Goal: Find specific page/section: Find specific page/section

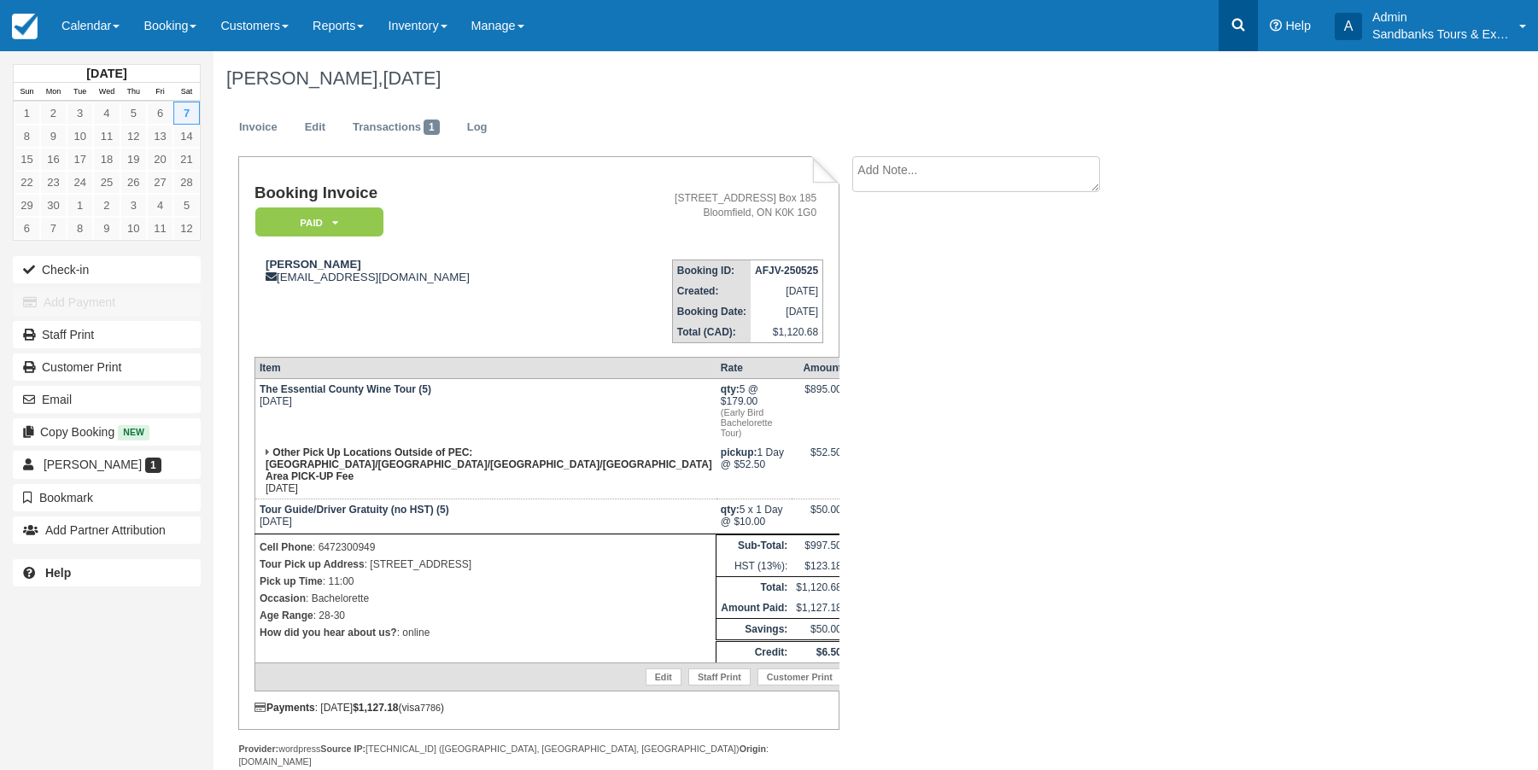
click at [1239, 24] on icon at bounding box center [1238, 24] width 17 height 17
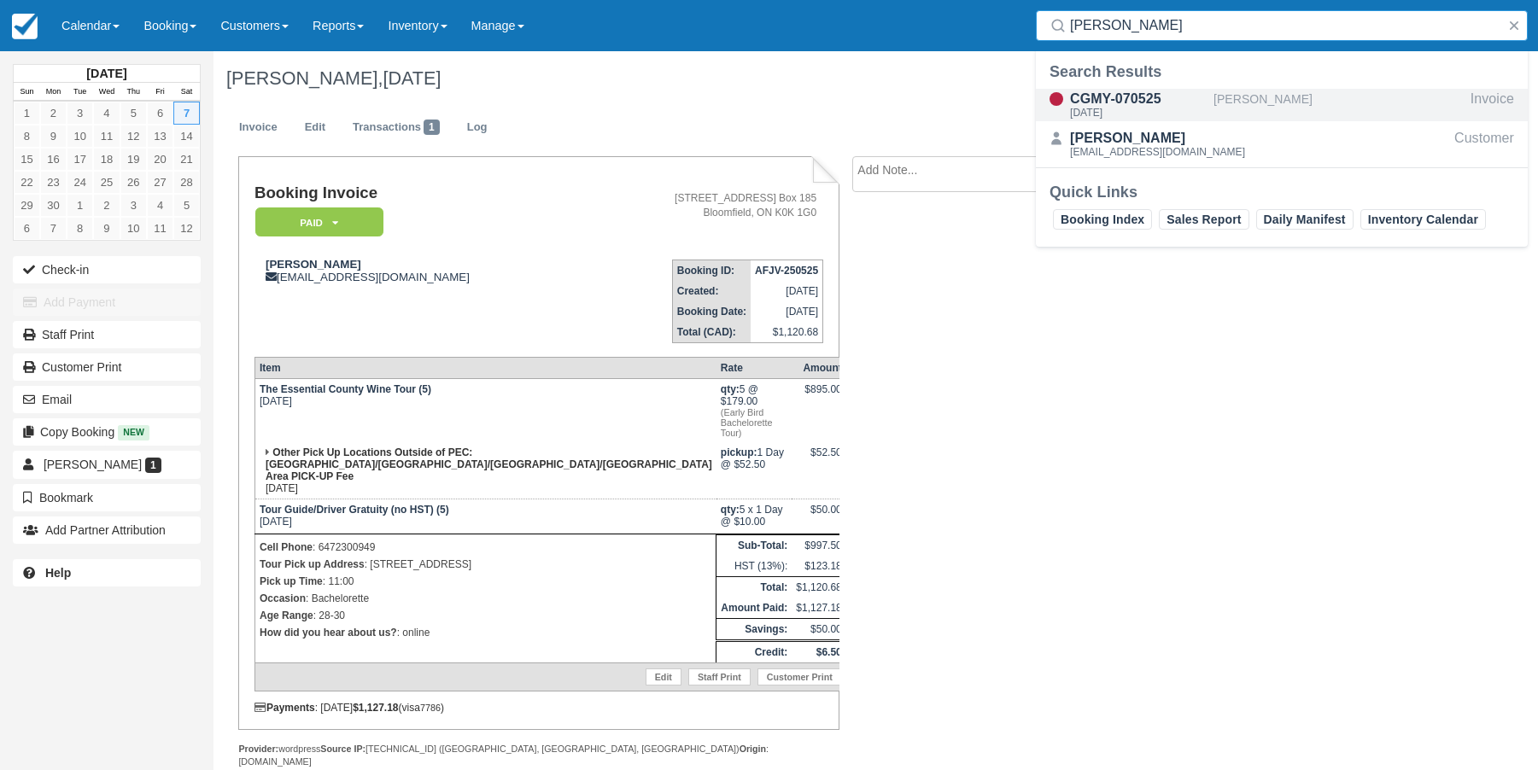
type input "jennifer fr"
click at [1116, 102] on div "CGMY-070525" at bounding box center [1138, 99] width 137 height 20
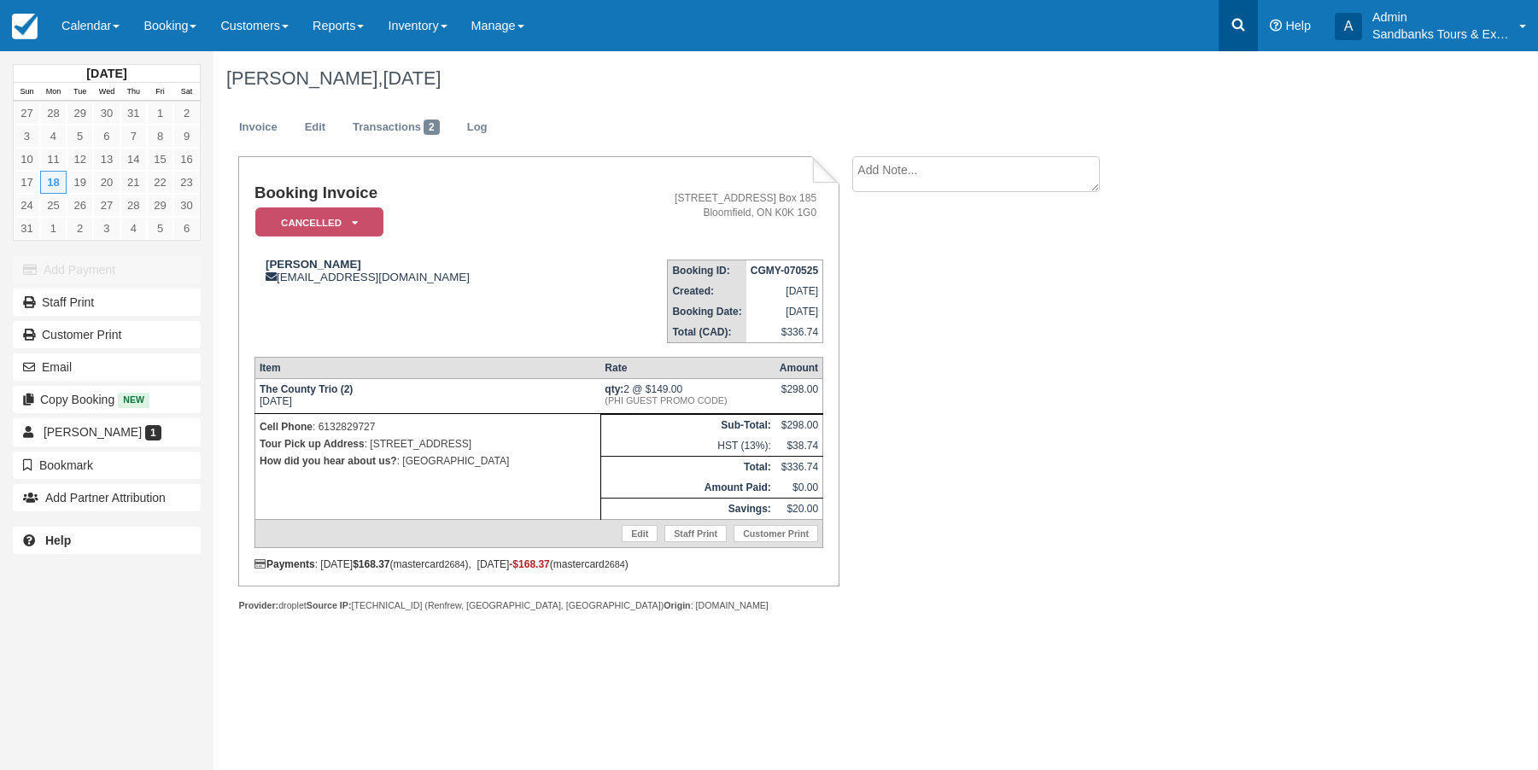
click at [1232, 26] on icon at bounding box center [1238, 24] width 17 height 17
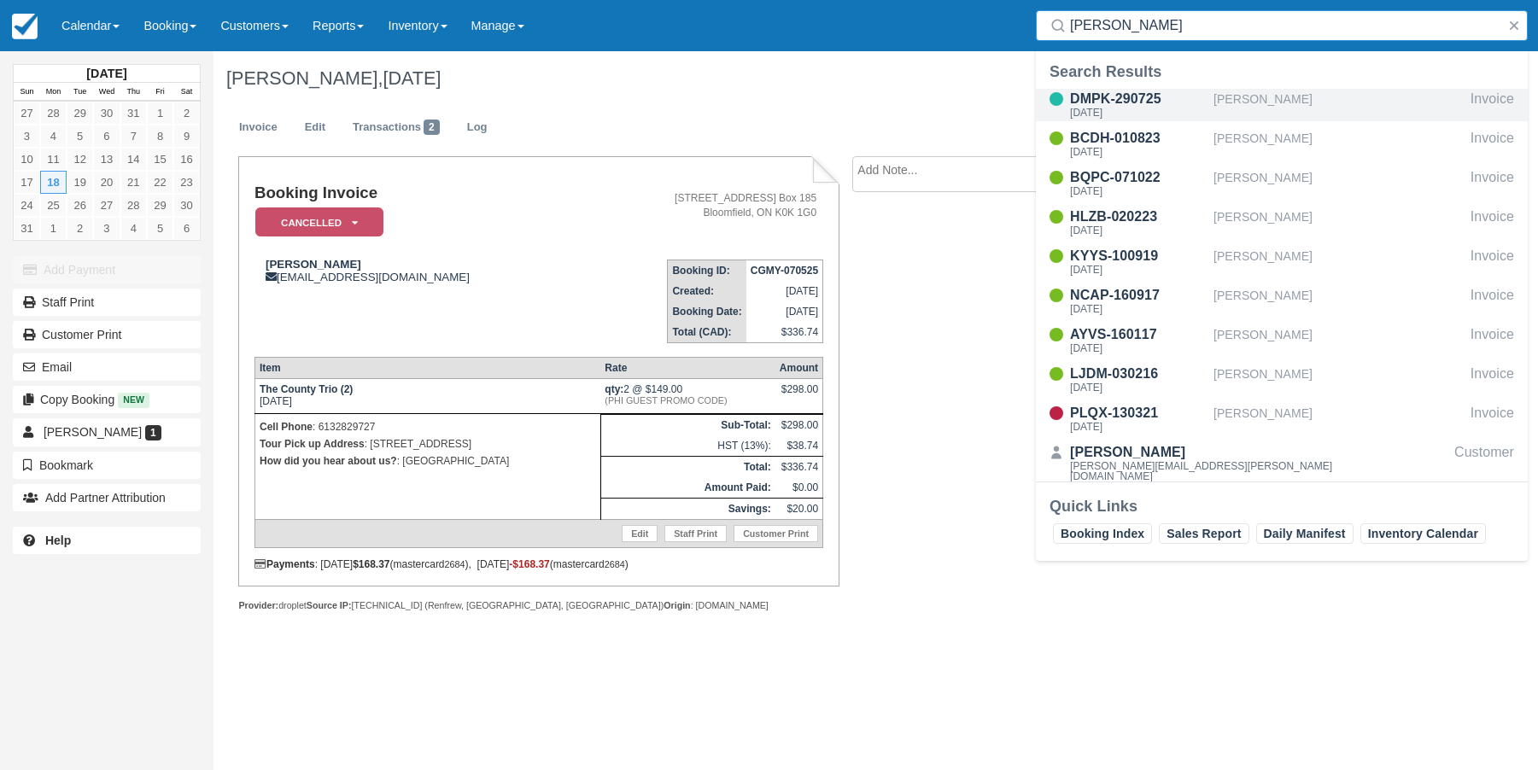
type input "kendra"
click at [1096, 91] on div "DMPK-290725" at bounding box center [1138, 99] width 137 height 20
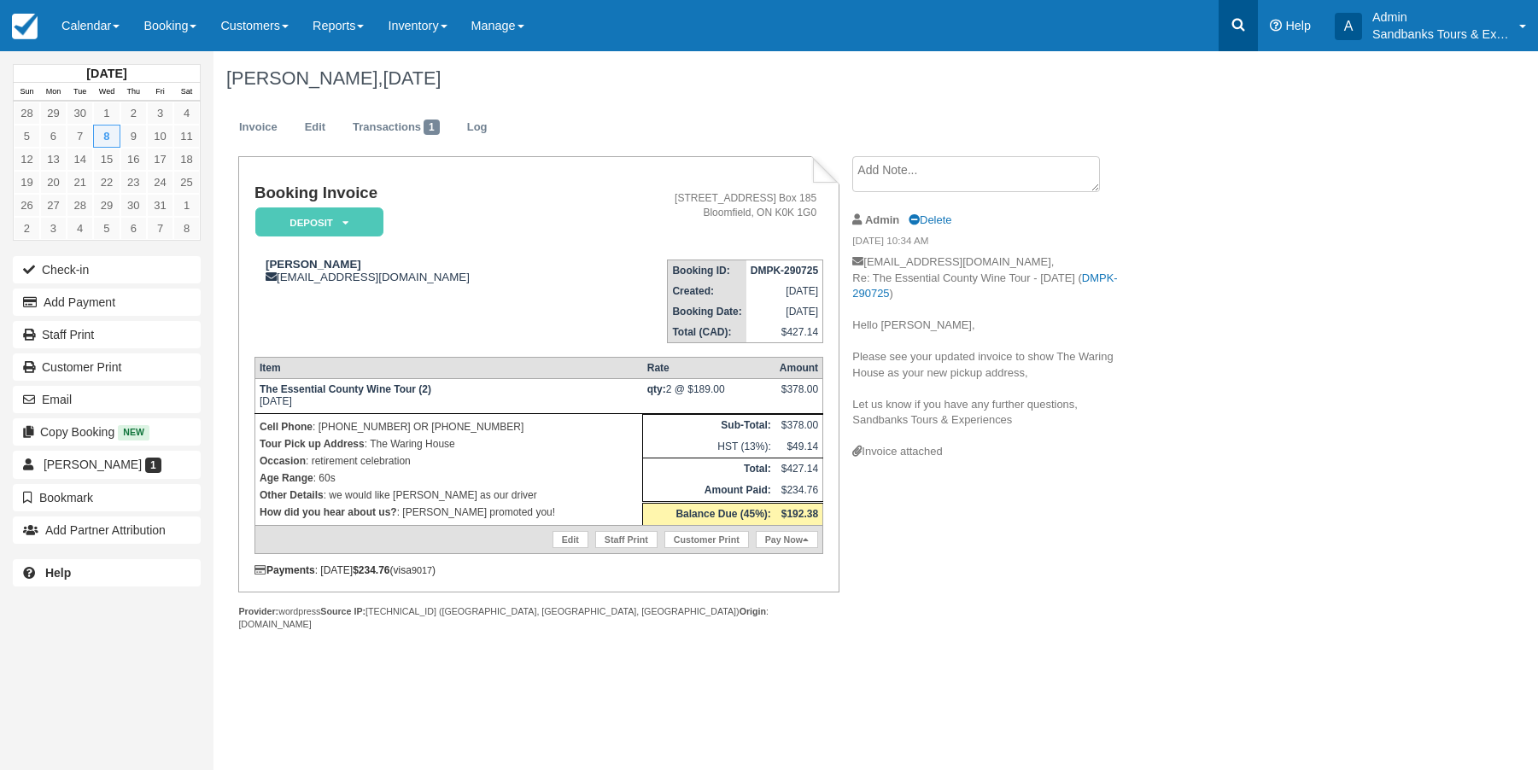
click at [1227, 27] on link at bounding box center [1238, 25] width 39 height 51
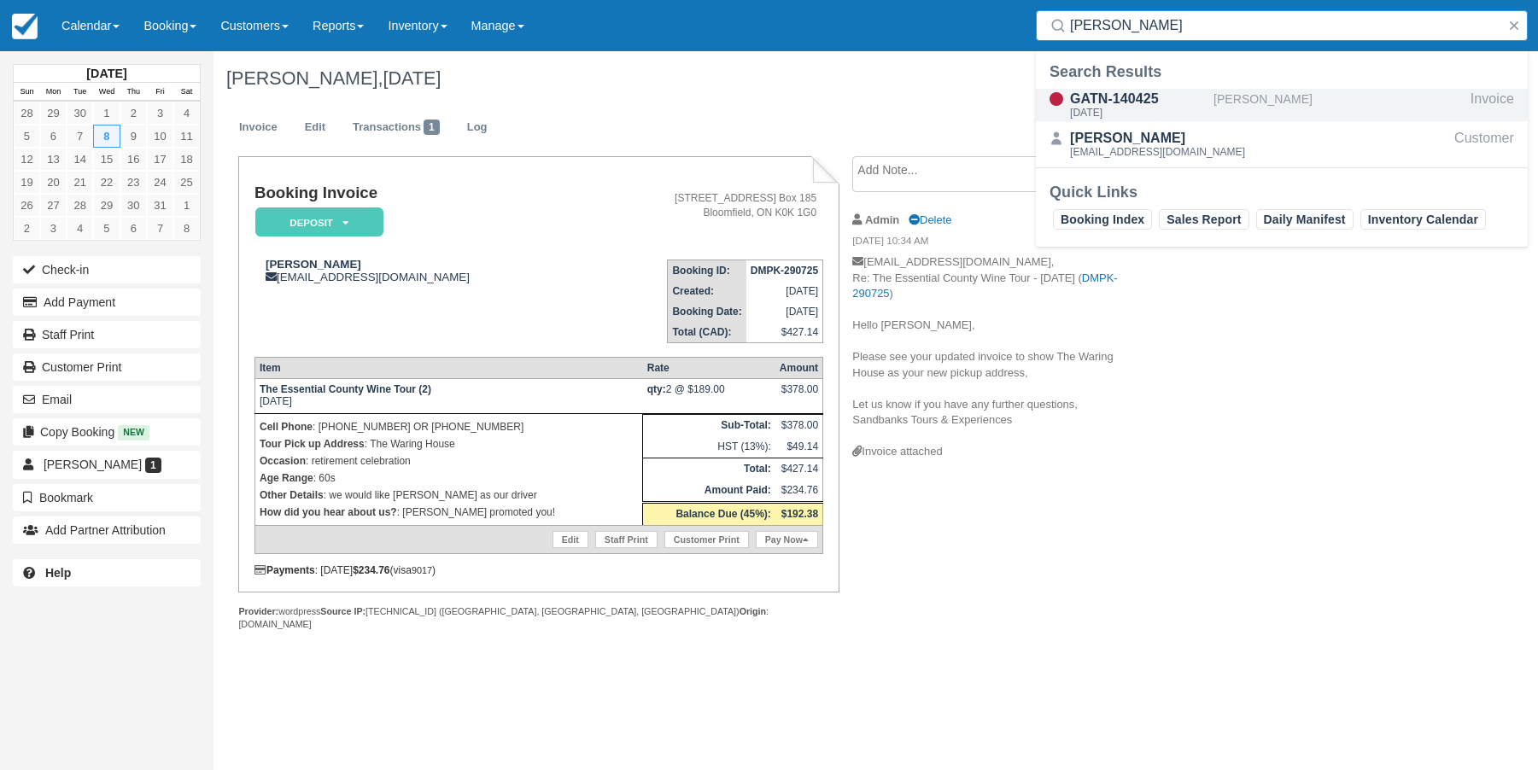
type input "Fiona choi"
click at [1115, 97] on div "GATN-140425" at bounding box center [1138, 99] width 137 height 20
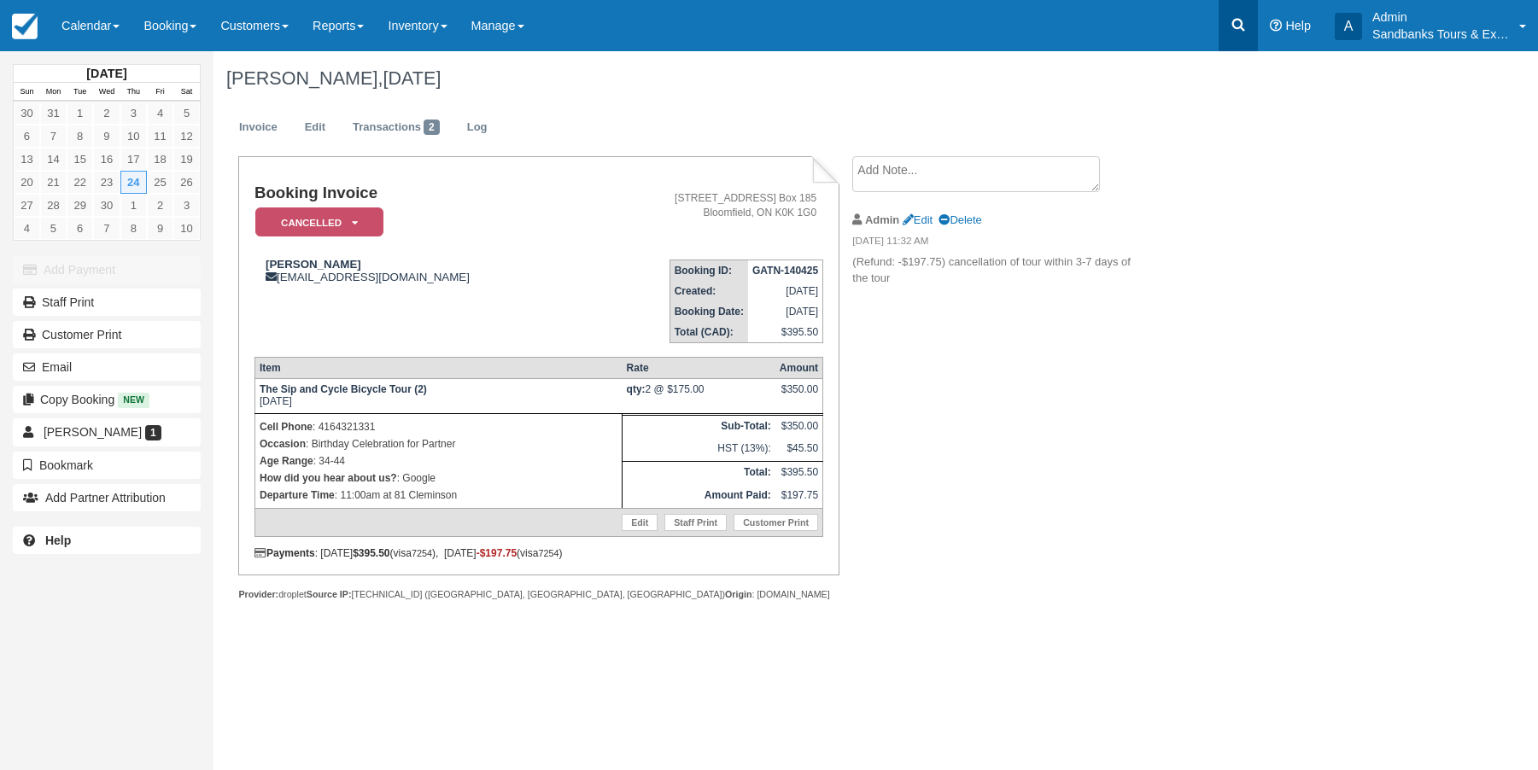
click at [1243, 31] on icon at bounding box center [1238, 24] width 17 height 17
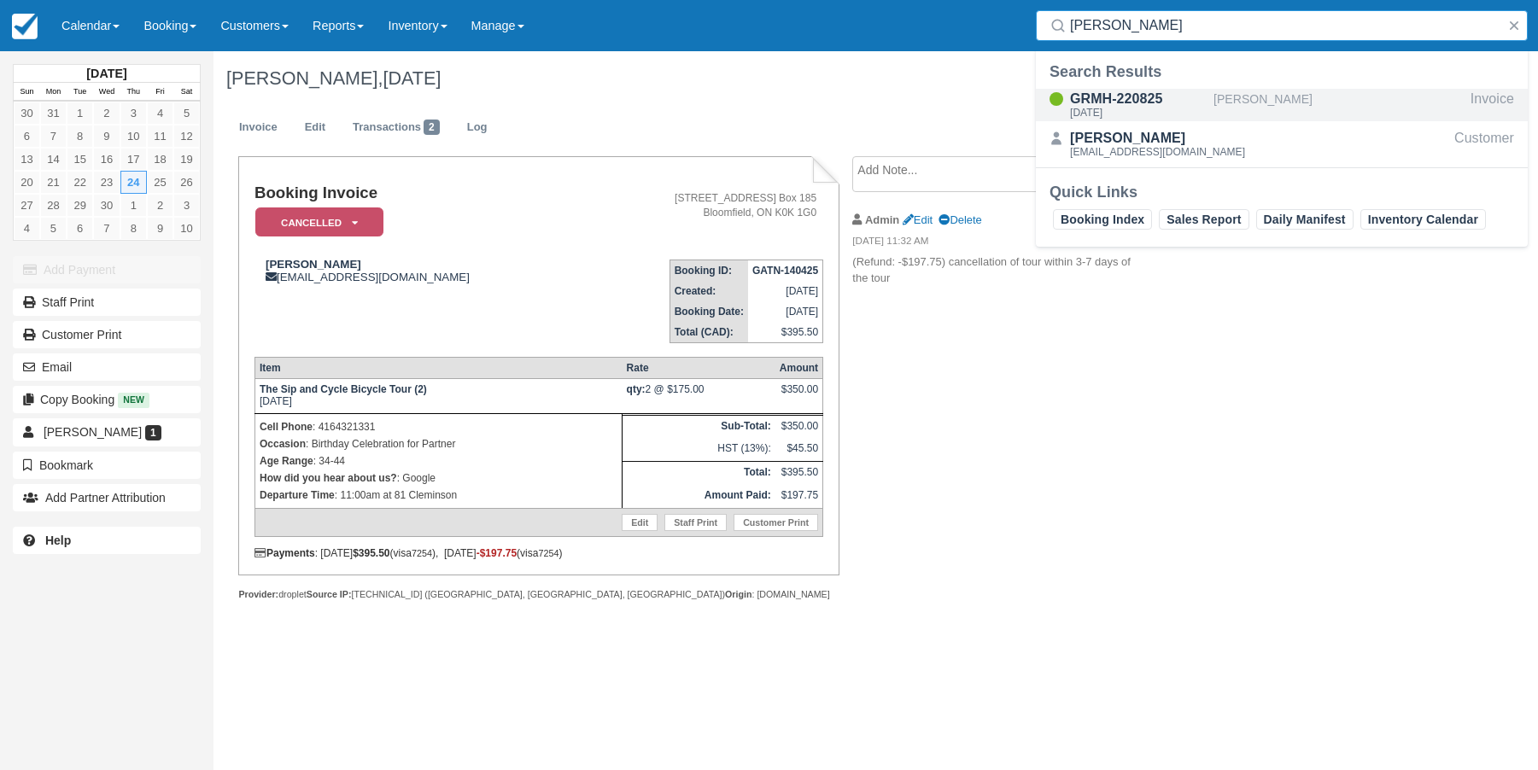
type input "[PERSON_NAME]"
click at [1126, 102] on div "GRMH-220825" at bounding box center [1138, 99] width 137 height 20
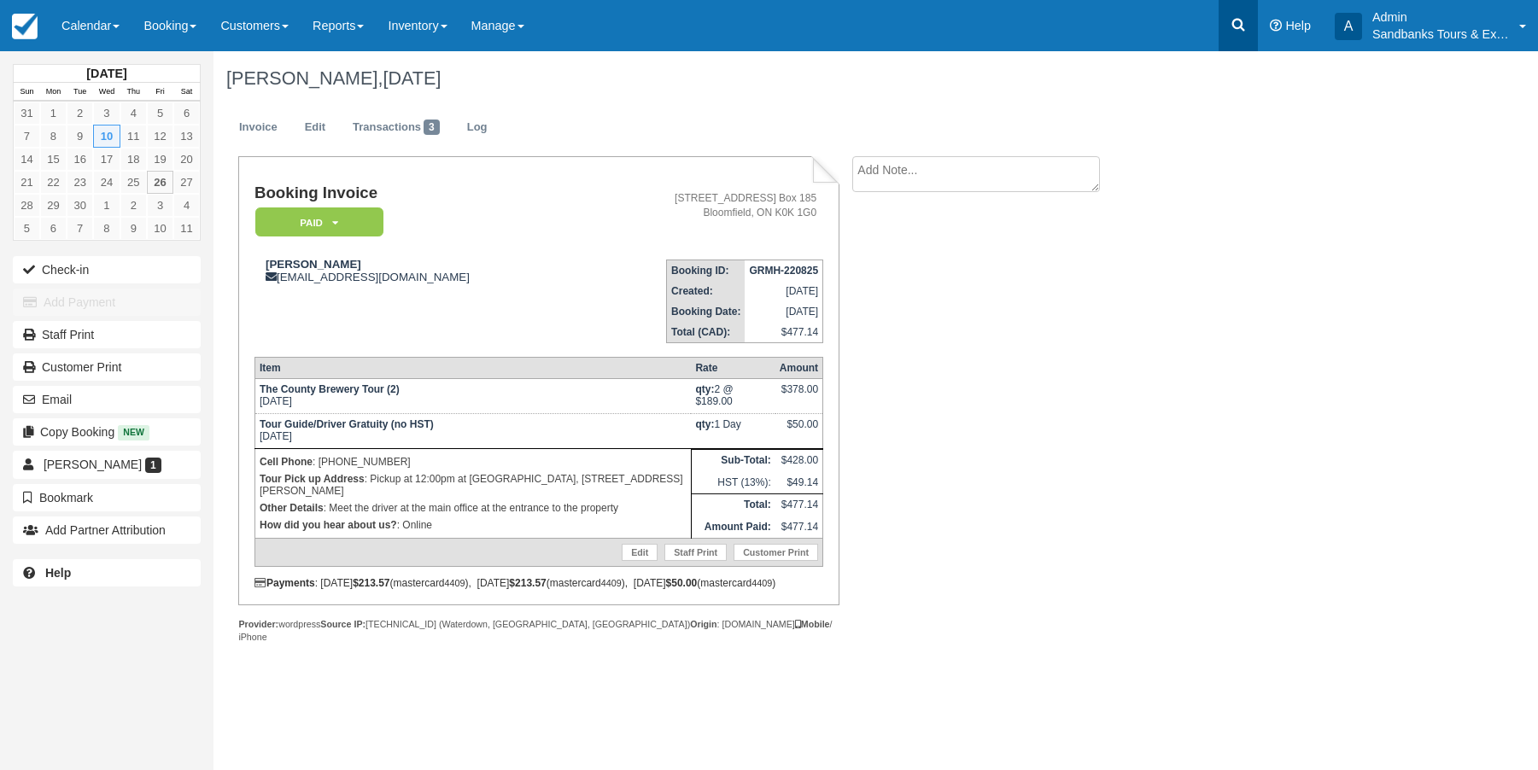
click at [1236, 25] on icon at bounding box center [1238, 24] width 17 height 17
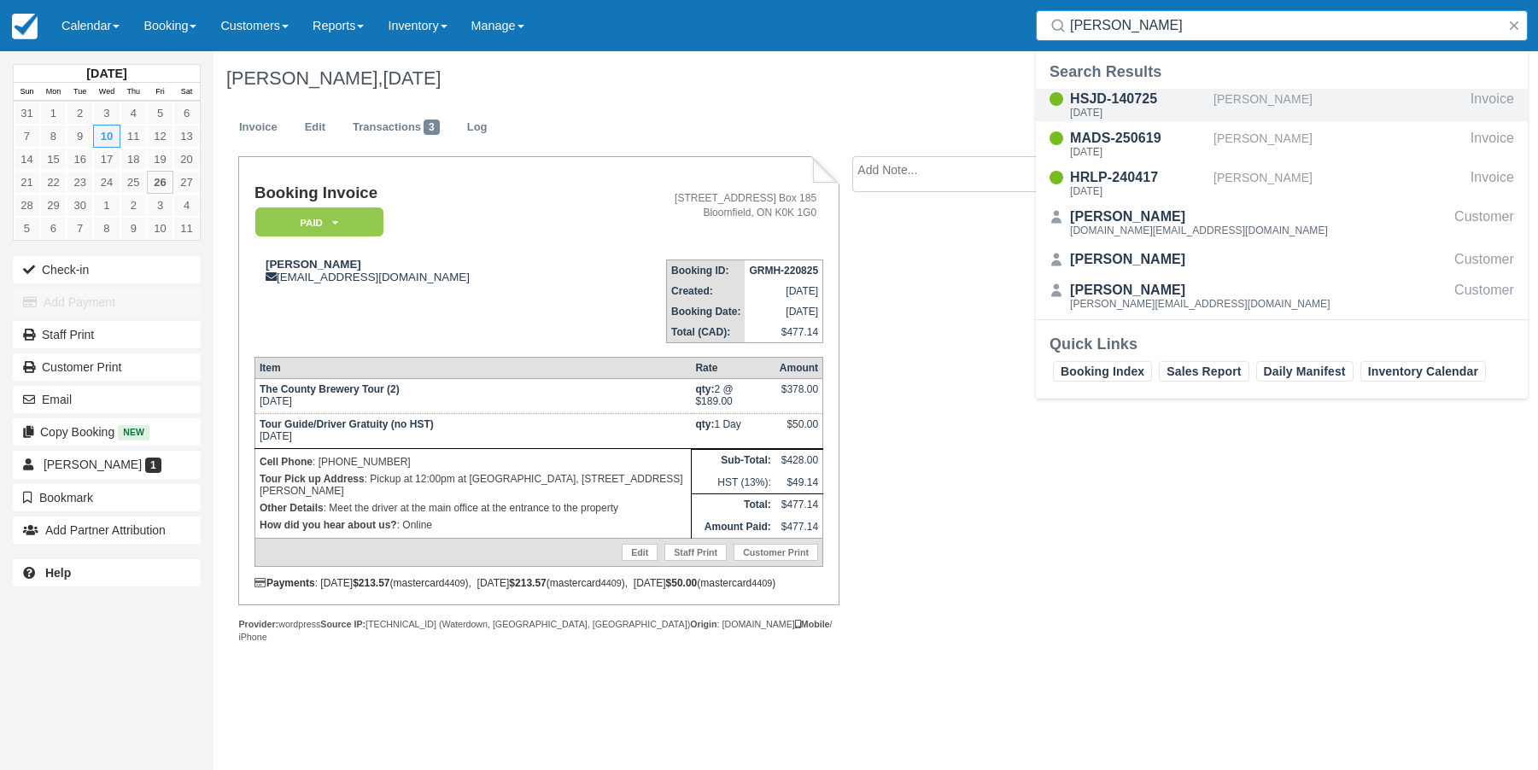
type input "rachel ri"
click at [1133, 105] on div "HSJD-140725" at bounding box center [1138, 99] width 137 height 20
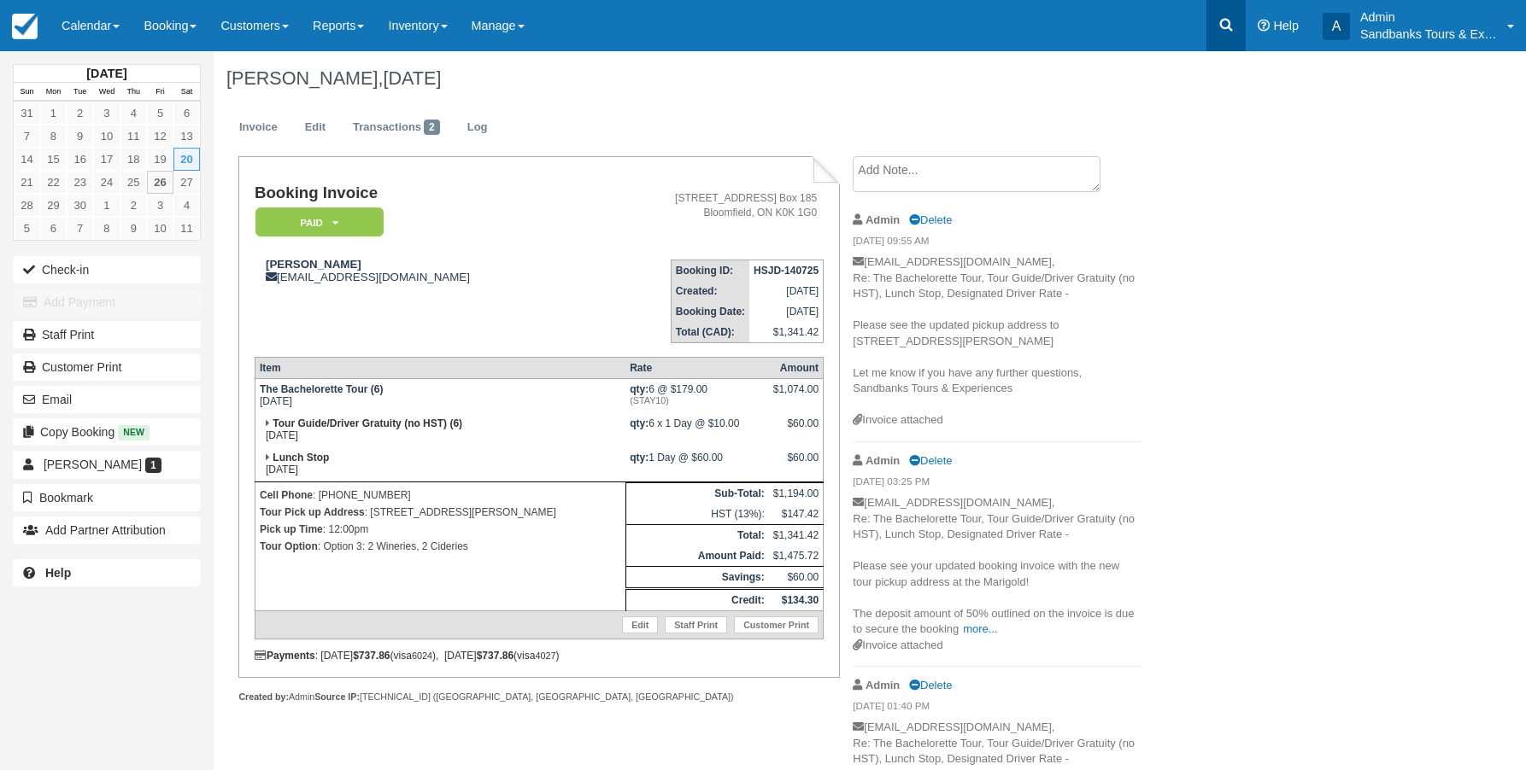
click at [1226, 15] on link at bounding box center [1225, 25] width 39 height 51
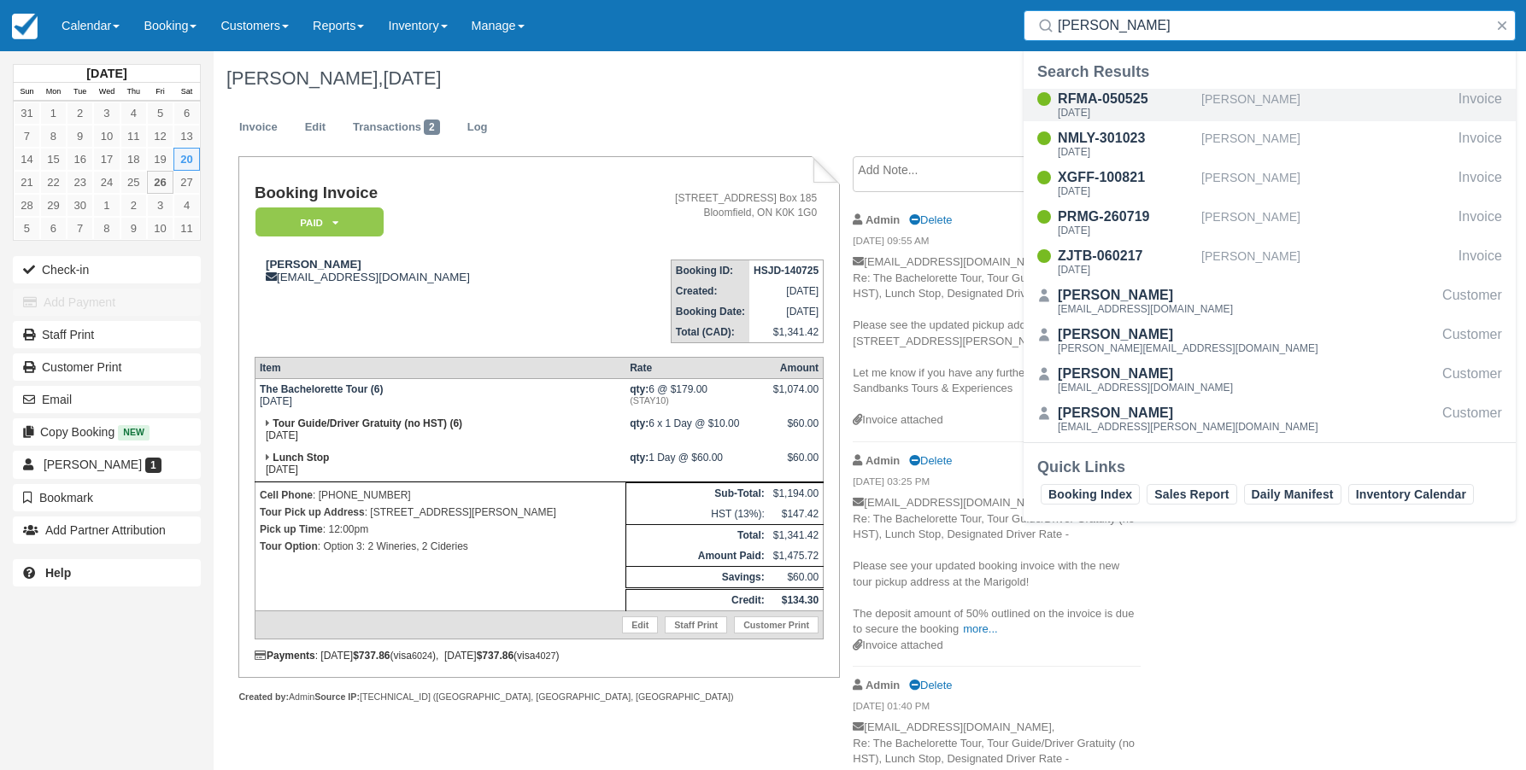
type input "[PERSON_NAME]"
click at [1117, 98] on div "RFMA-050525" at bounding box center [1125, 99] width 137 height 20
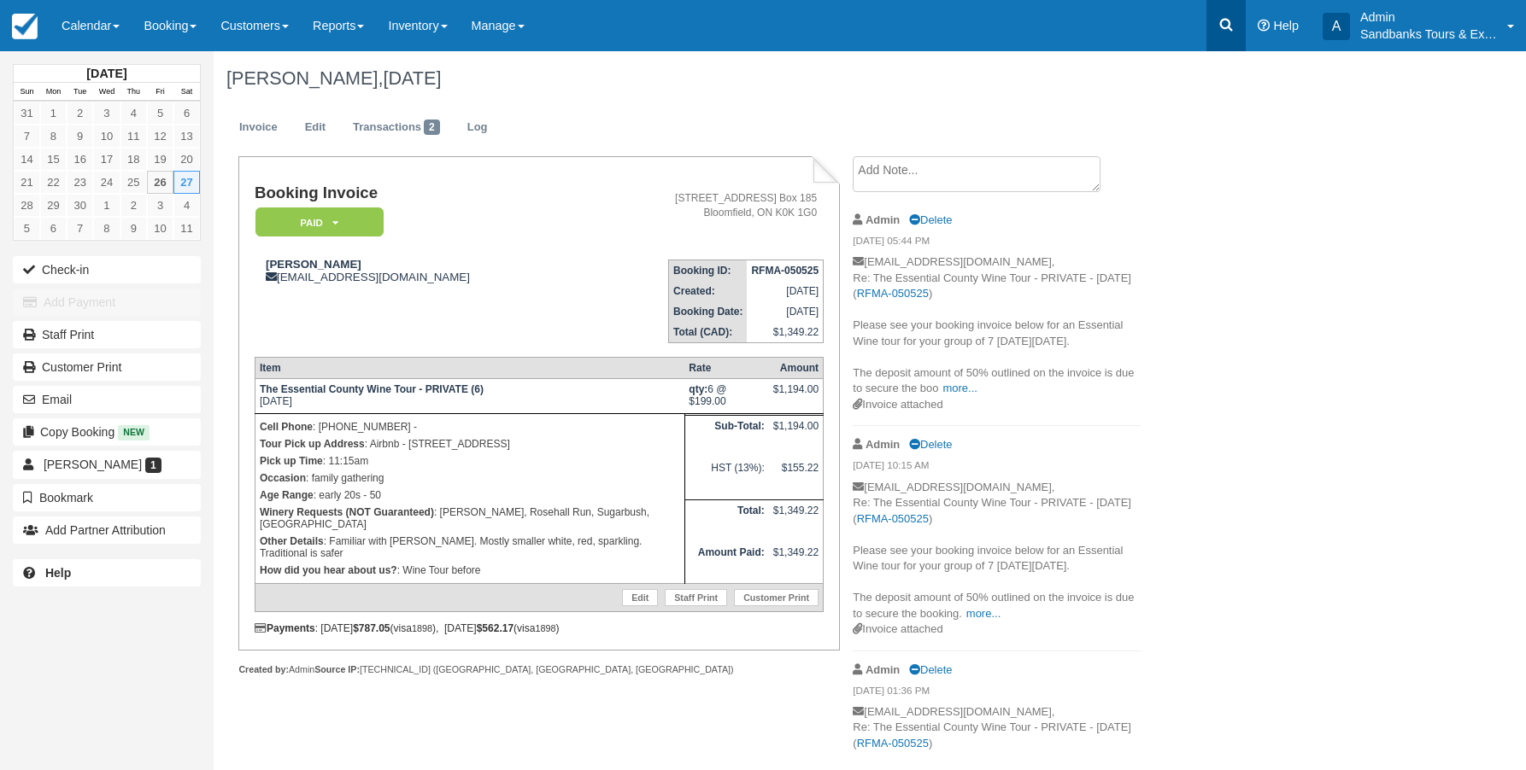
click at [1219, 20] on icon at bounding box center [1225, 24] width 17 height 17
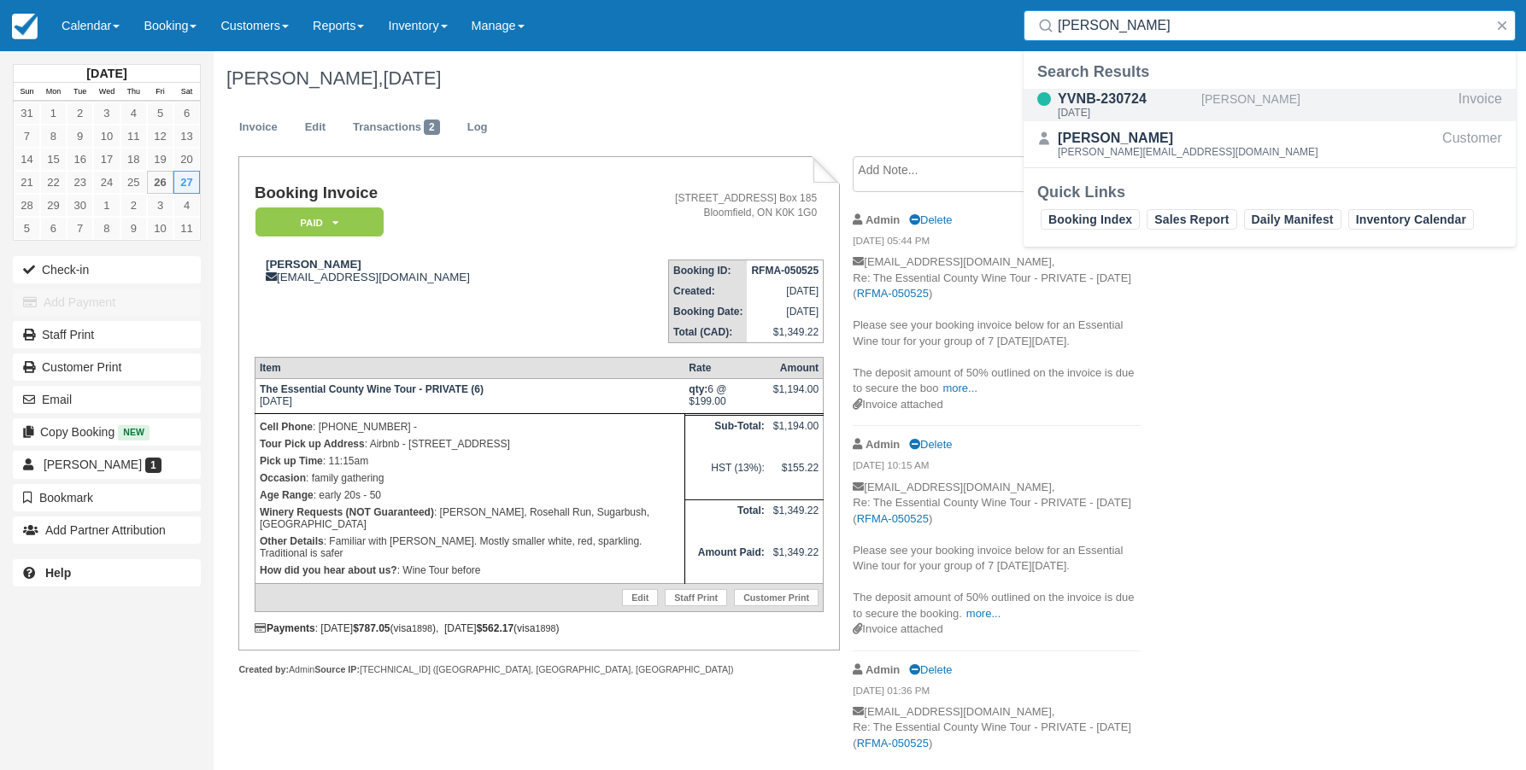
type input "chris turn"
click at [1122, 97] on div "YVNB-230724" at bounding box center [1125, 99] width 137 height 20
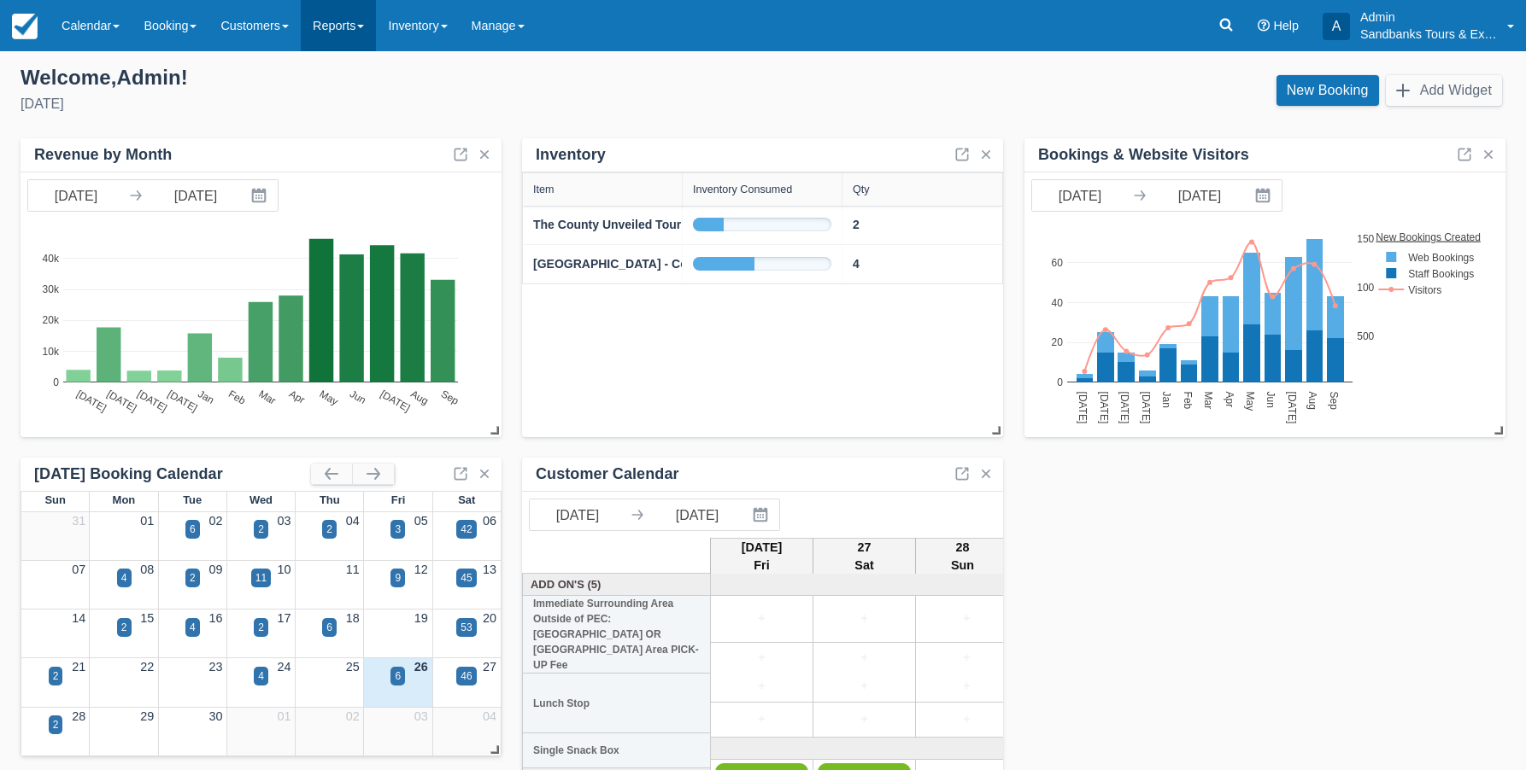
click at [370, 28] on link "Reports" at bounding box center [338, 25] width 75 height 51
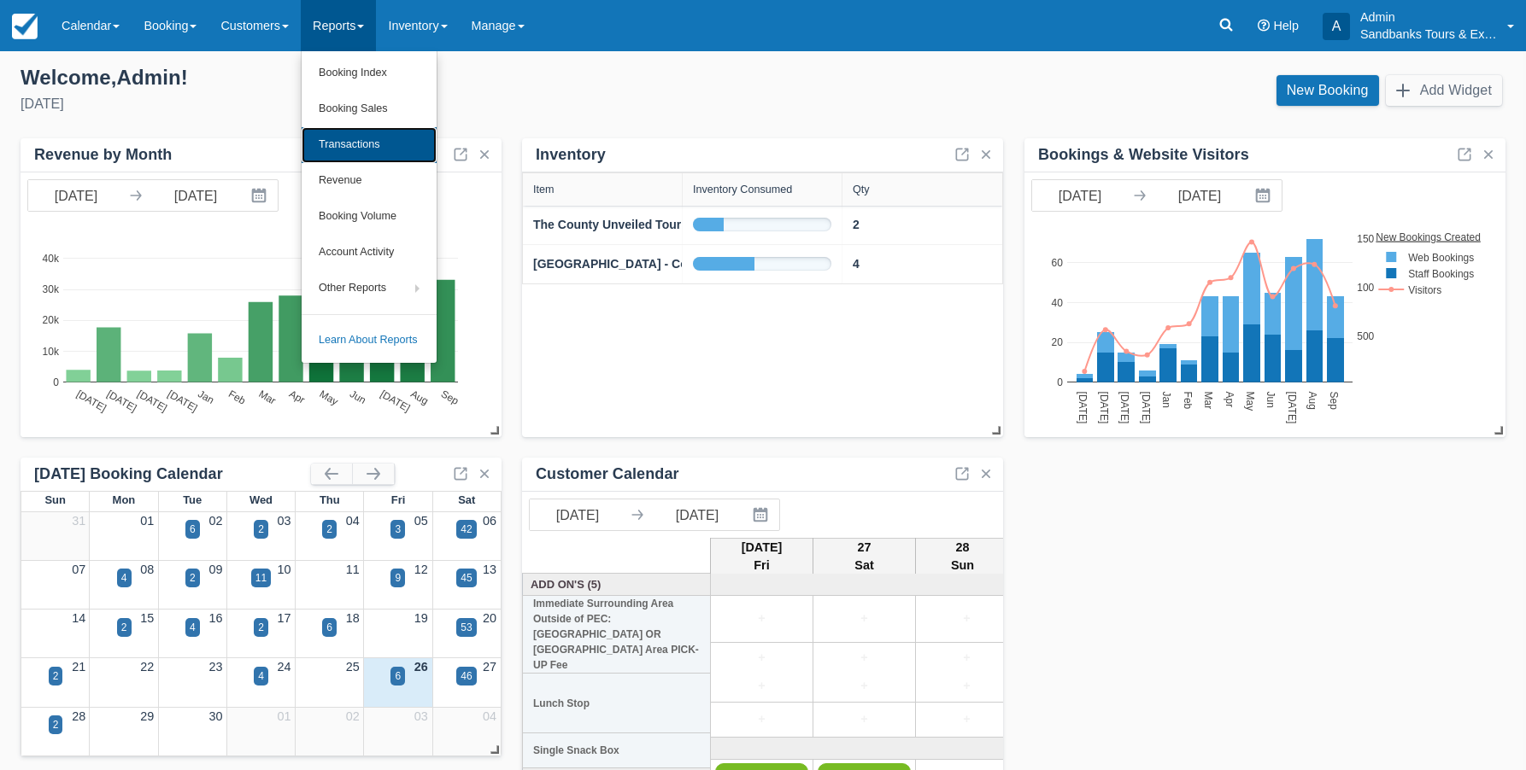
click at [375, 139] on link "Transactions" at bounding box center [369, 145] width 135 height 36
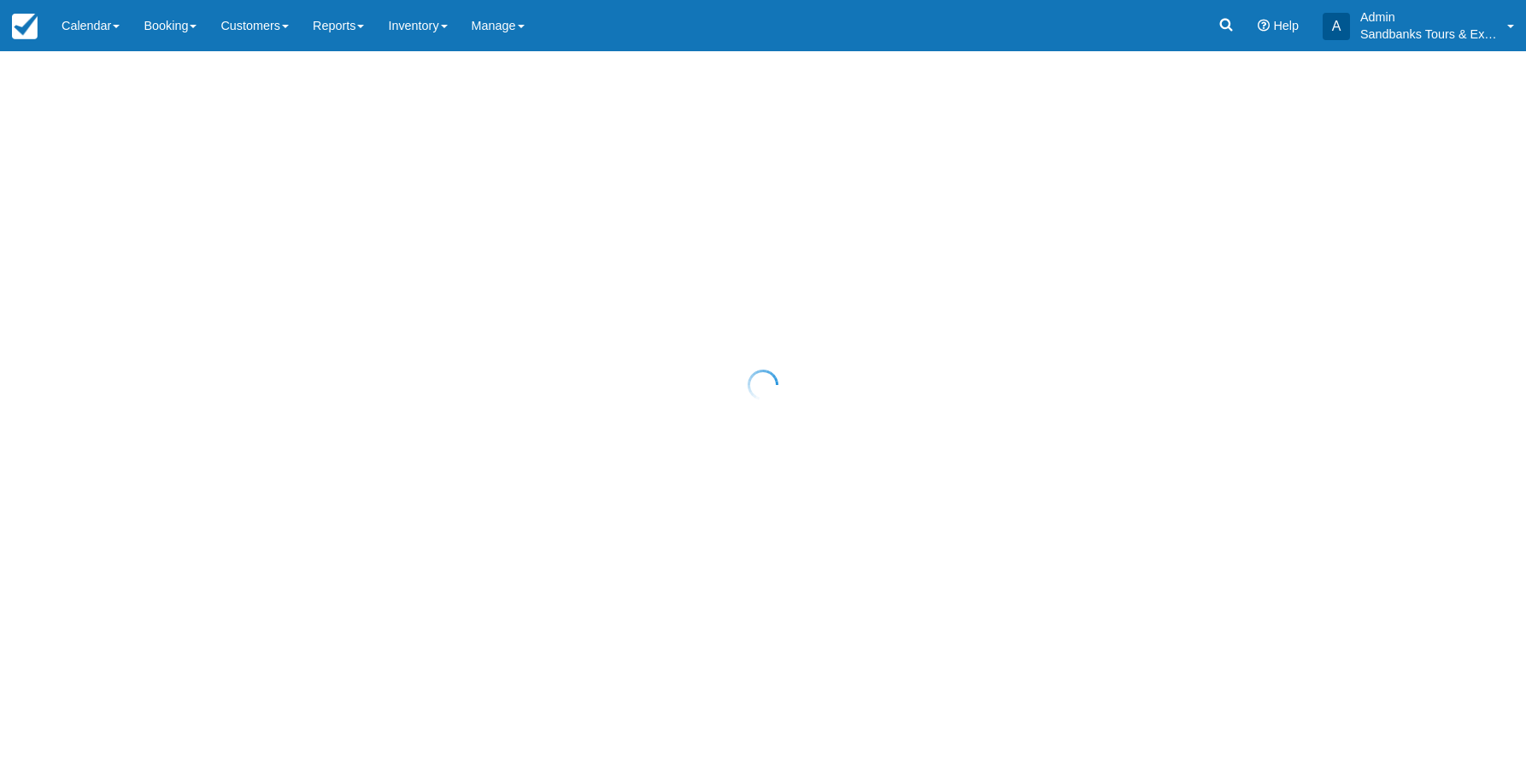
select select "10"
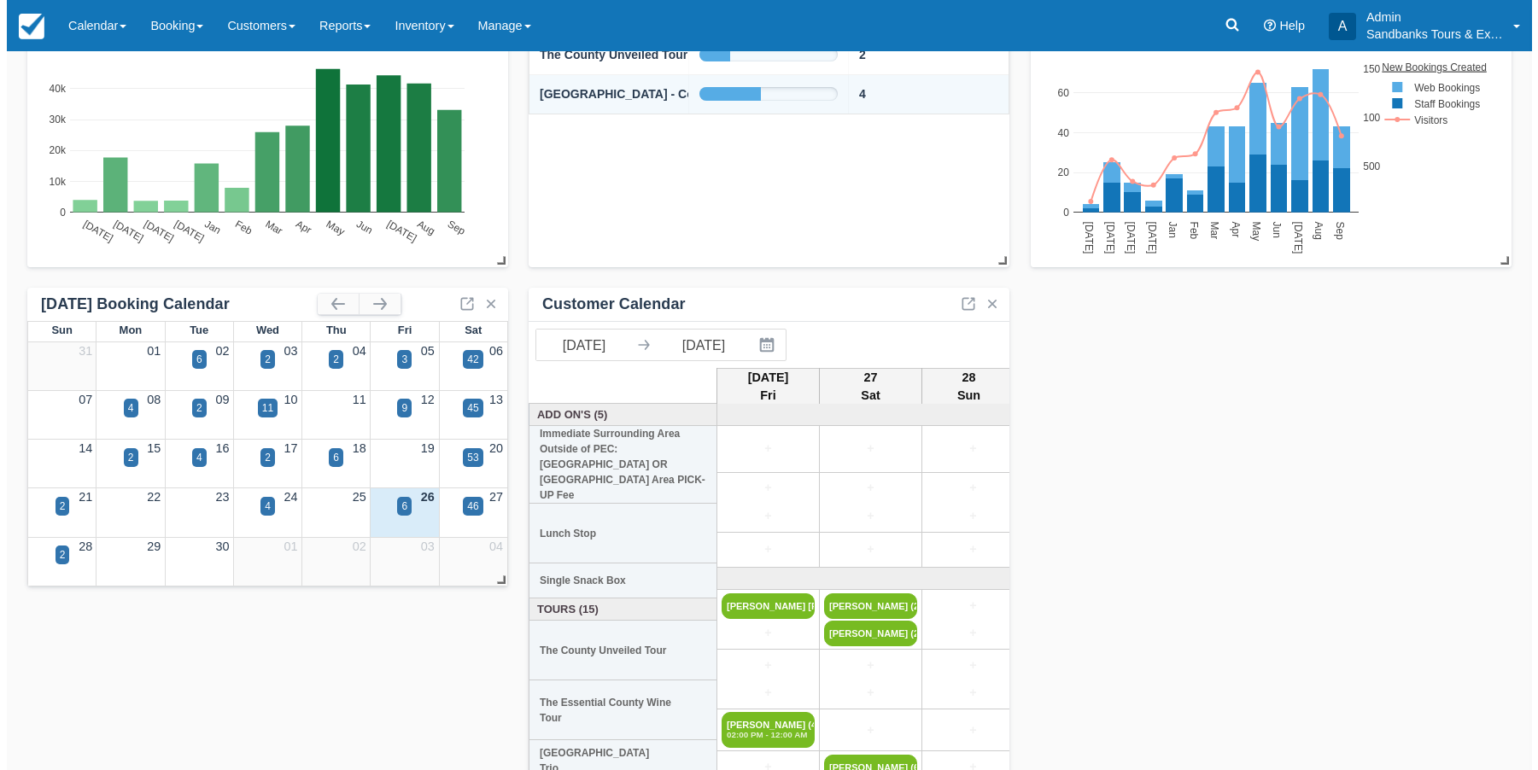
scroll to position [171, 0]
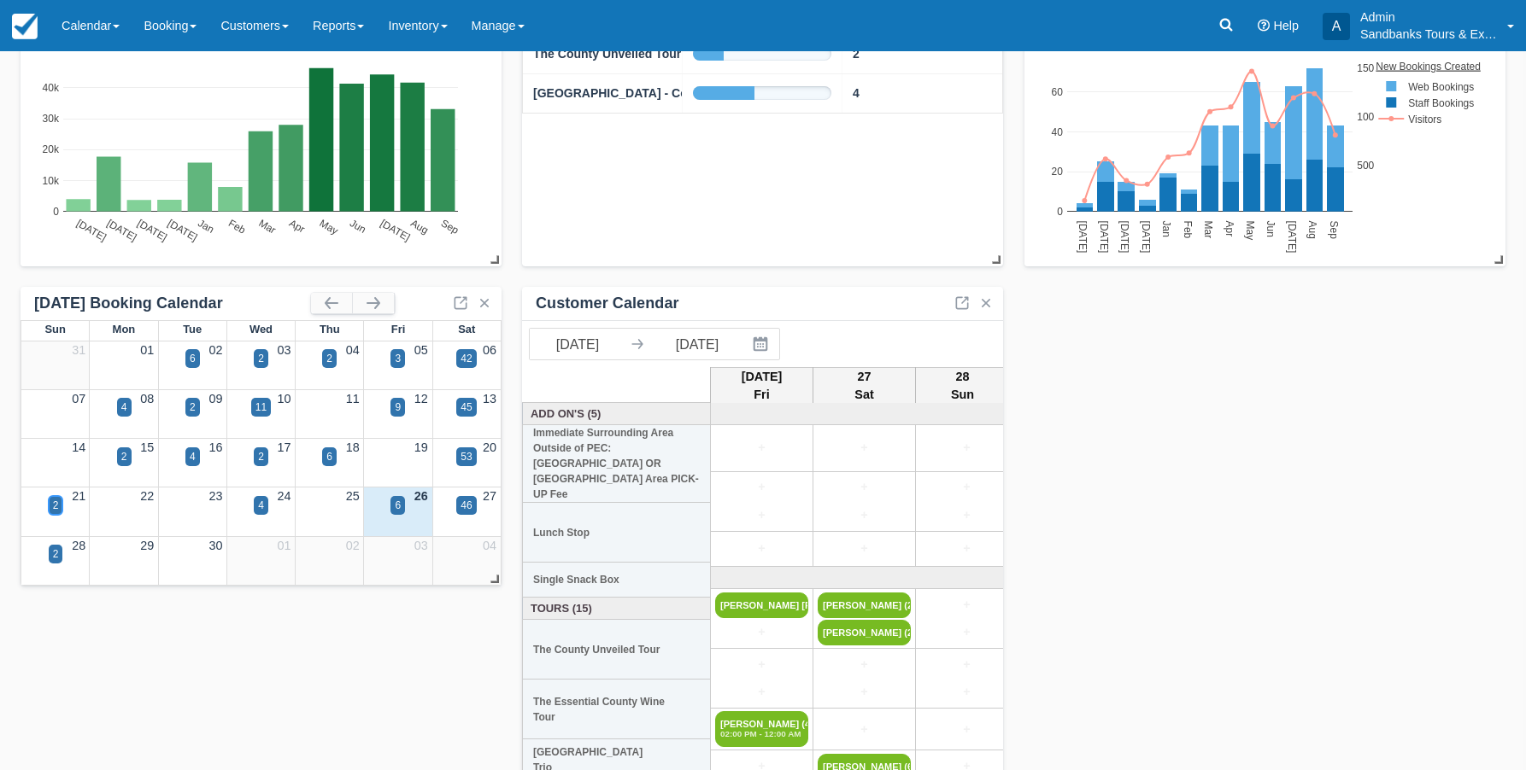
click at [60, 507] on div "2" at bounding box center [56, 505] width 15 height 19
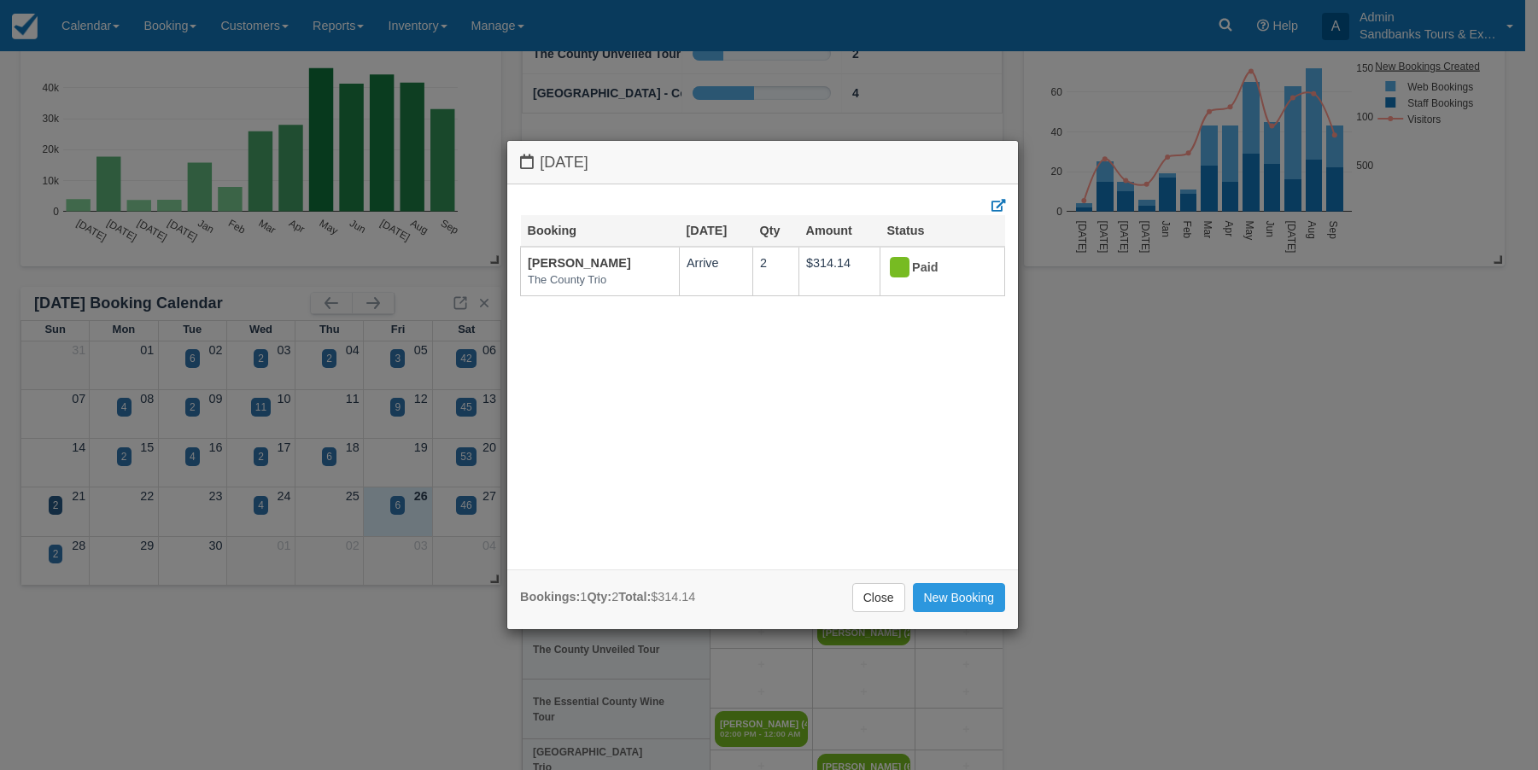
click at [254, 503] on div "[DATE] Booking [DATE] Qty Amount Status [PERSON_NAME] The County Trio Arrive 2 …" at bounding box center [769, 385] width 1538 height 770
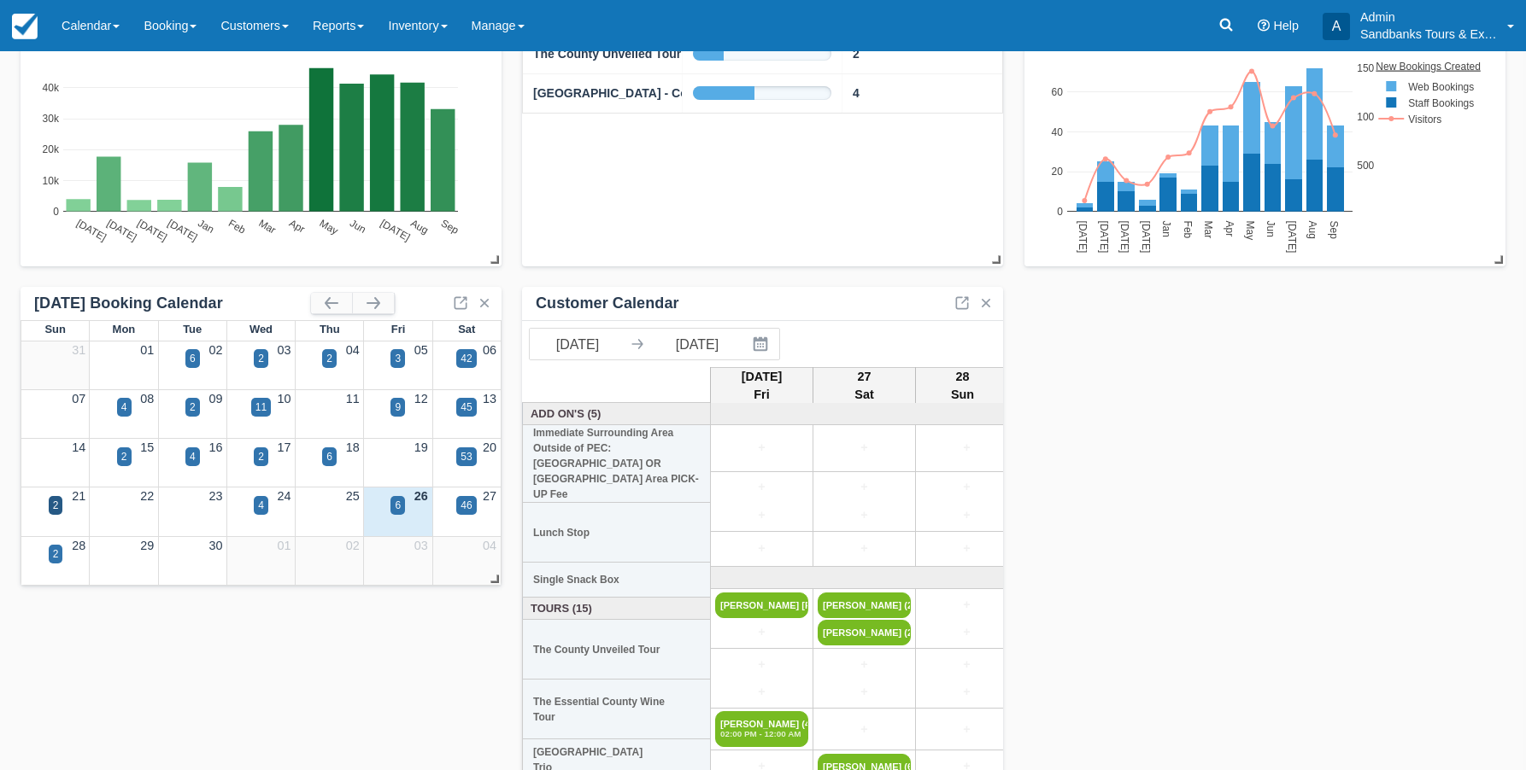
click at [253, 504] on div "24" at bounding box center [260, 497] width 68 height 19
click at [261, 503] on div "4" at bounding box center [261, 505] width 6 height 15
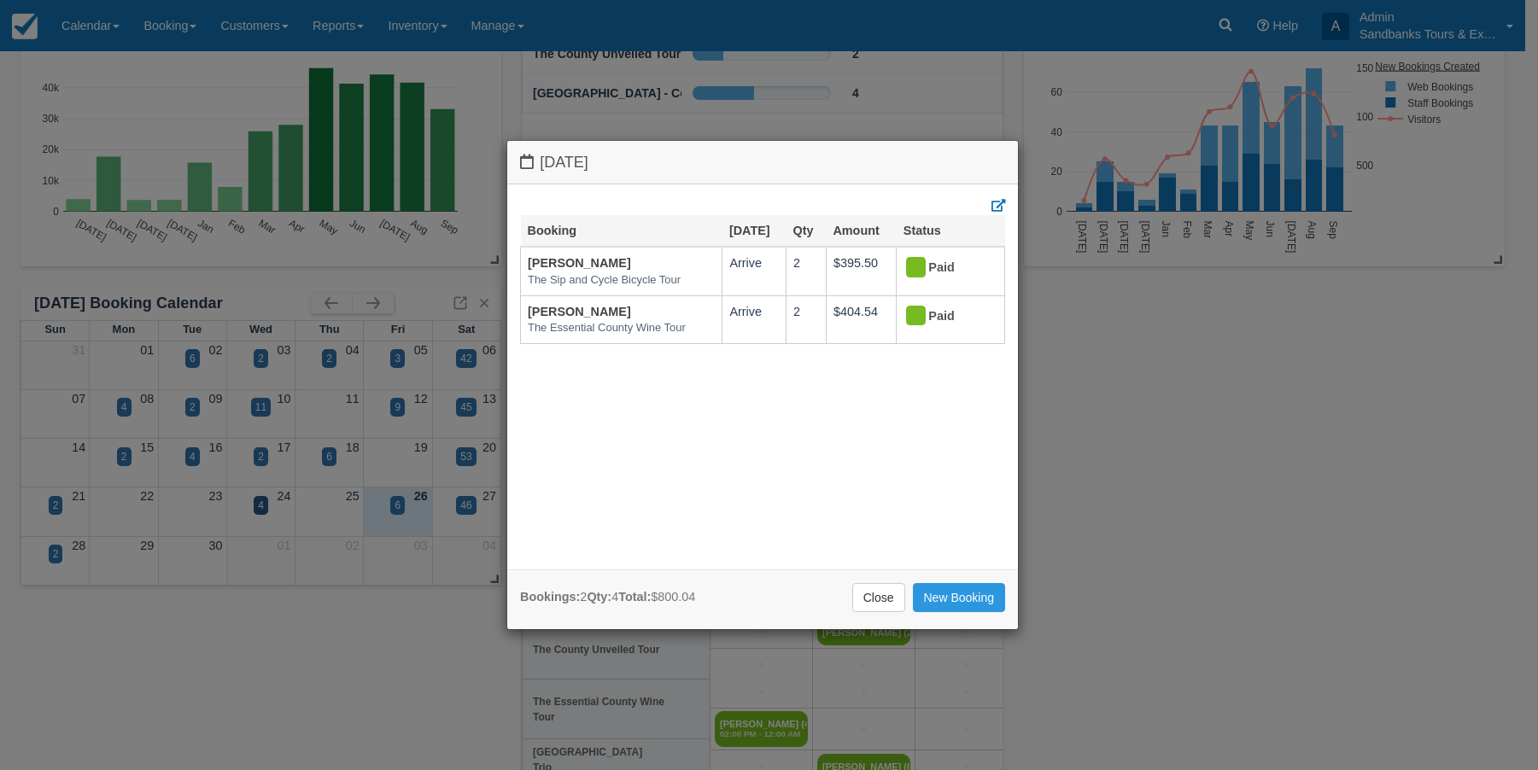
click at [400, 507] on div "[DATE] Booking [DATE] Qty Amount Status [PERSON_NAME] The Sip and Cycle Bicycle…" at bounding box center [769, 385] width 1538 height 770
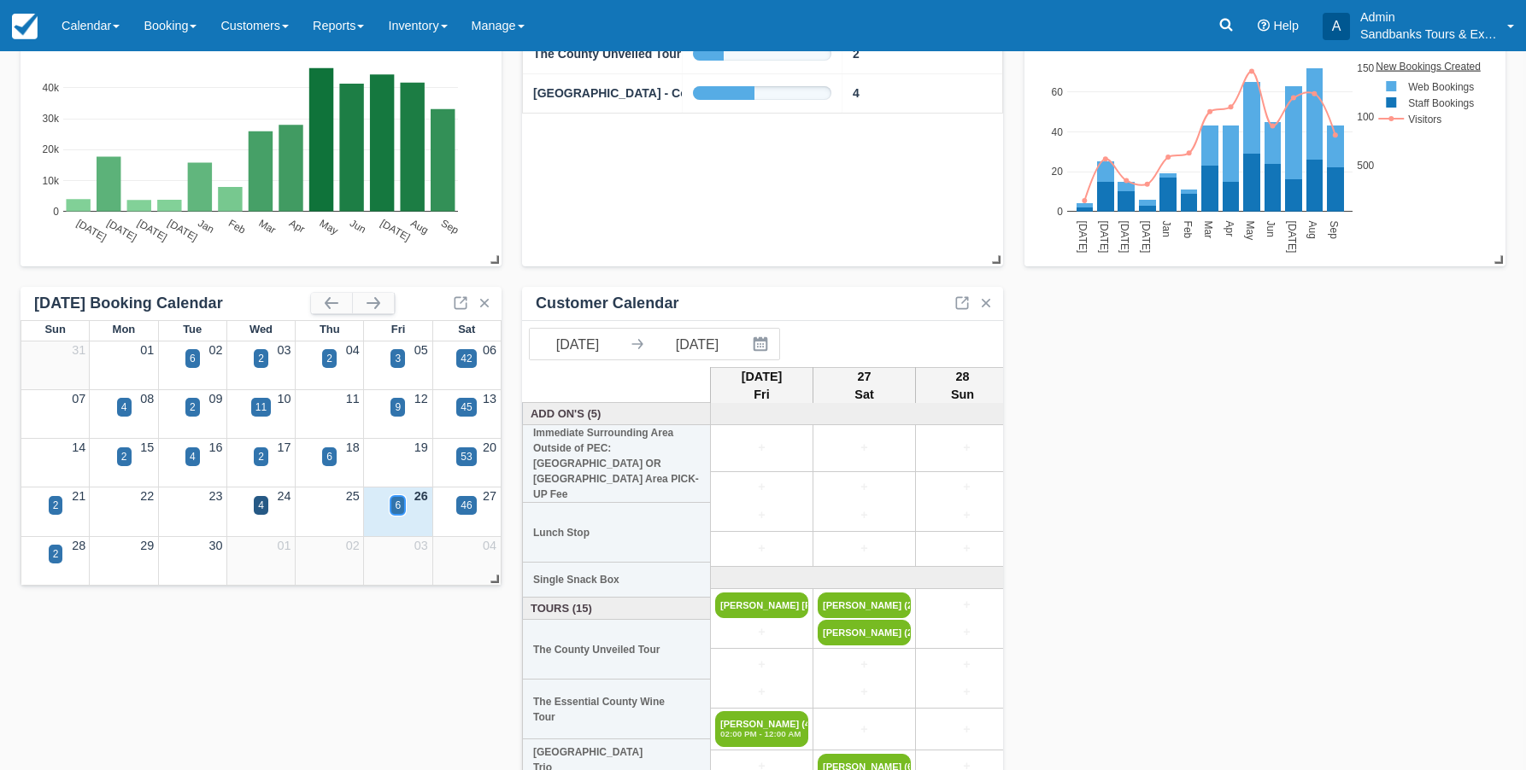
click at [400, 507] on div "6" at bounding box center [398, 505] width 6 height 15
